Goal: Find specific page/section

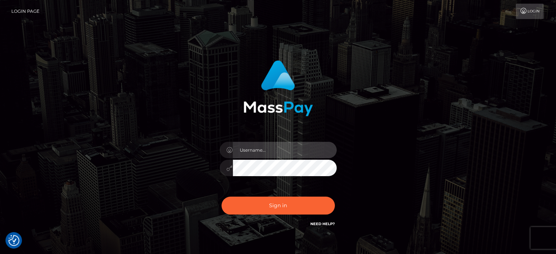
type input "letticia.ctfo"
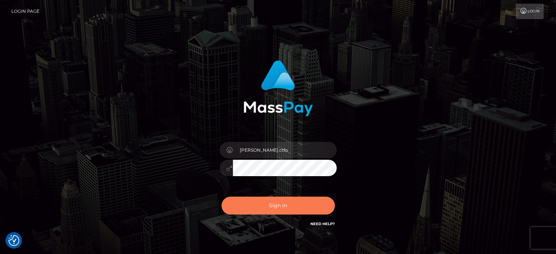
click at [301, 199] on button "Sign in" at bounding box center [277, 206] width 113 height 18
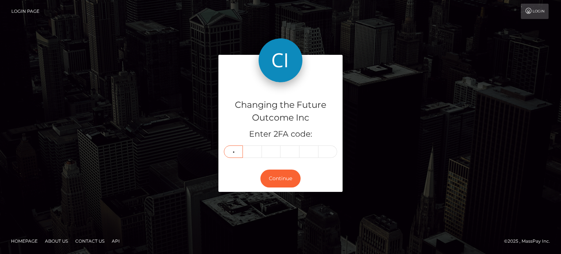
type input "3"
type input "5"
type input "1"
type input "7"
type input "8"
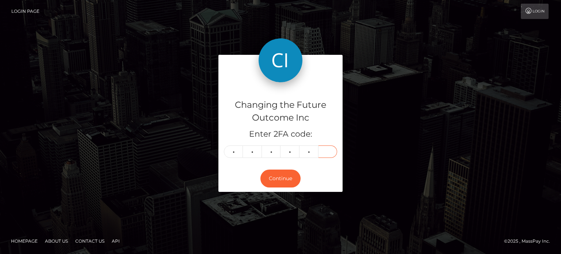
type input "2"
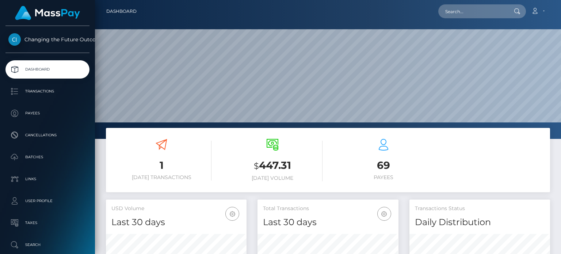
scroll to position [129, 140]
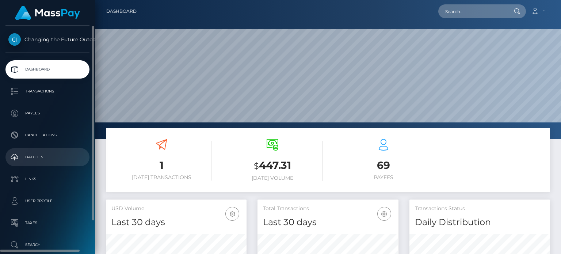
click at [38, 165] on link "Batches" at bounding box center [47, 157] width 84 height 18
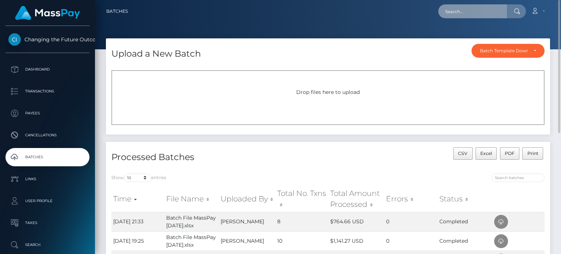
click at [471, 13] on input "text" at bounding box center [472, 11] width 69 height 14
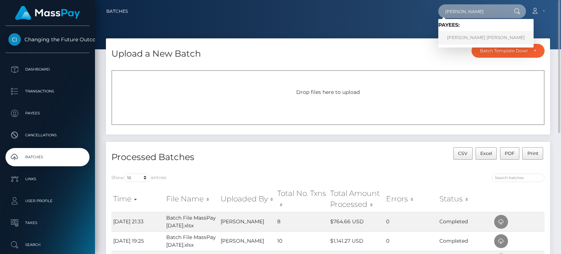
type input "olga"
click at [473, 36] on link "Olga Rodriguez Rodriguez" at bounding box center [485, 38] width 95 height 14
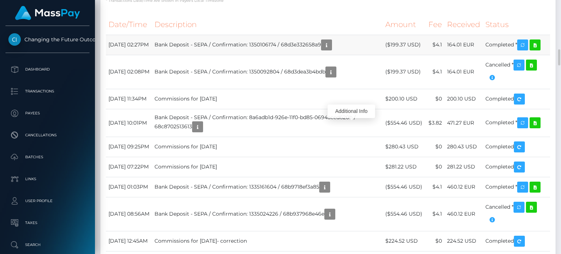
scroll to position [88, 140]
